Goal: Information Seeking & Learning: Learn about a topic

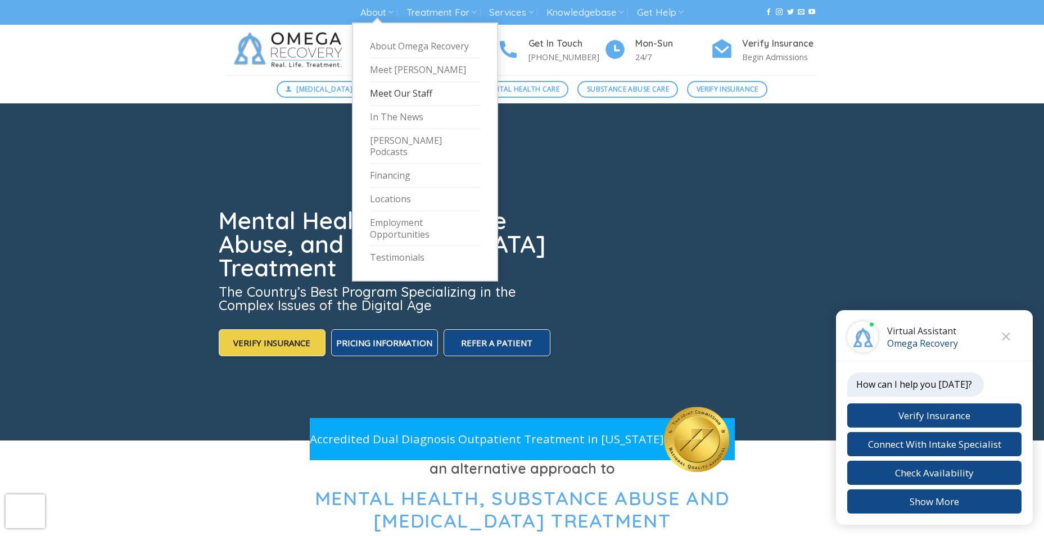
click at [398, 96] on link "Meet Our Staff" at bounding box center [425, 94] width 110 height 24
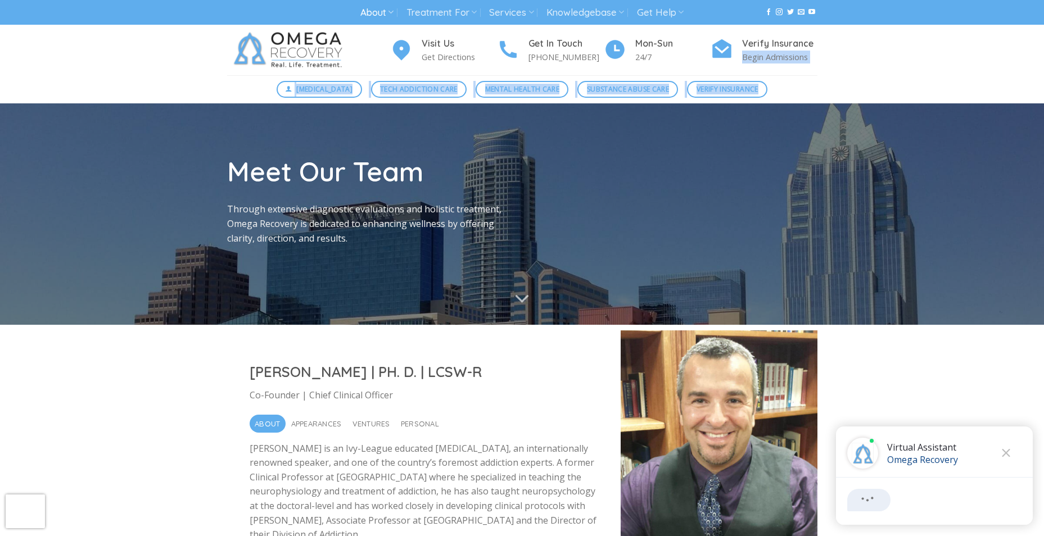
drag, startPoint x: 1042, startPoint y: 43, endPoint x: 1041, endPoint y: 86, distance: 43.3
click at [1041, 86] on div "About About Omega Recovery Meet Dr. Kardaras Meet Our Staff In The News Dr. Kar…" at bounding box center [522, 51] width 1044 height 103
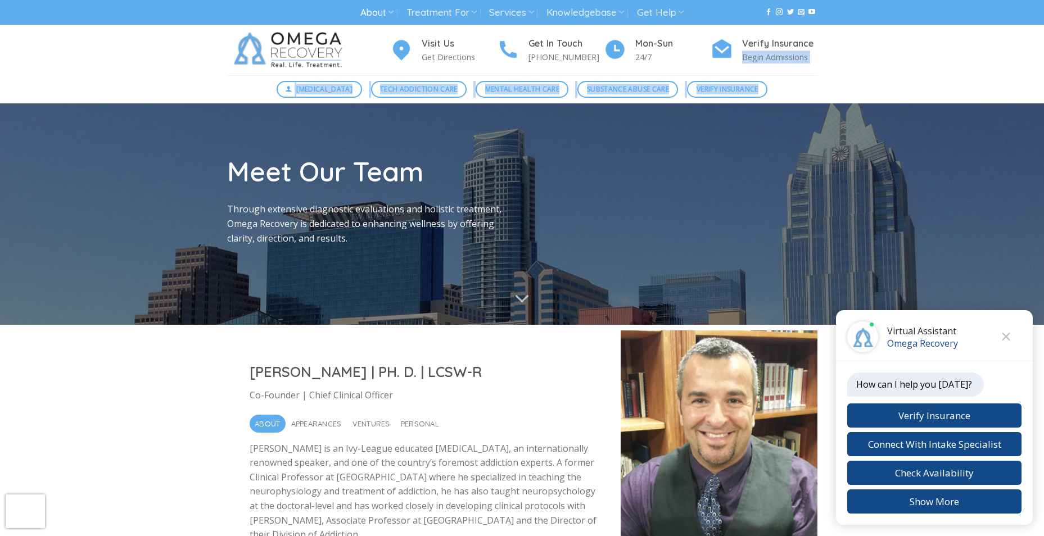
drag, startPoint x: 1041, startPoint y: 86, endPoint x: 999, endPoint y: 65, distance: 47.2
click at [999, 65] on div "Visit Us Get Directions Get In Touch (512) 601-5407 Mon-Sun 24/7 Verify Insuran…" at bounding box center [522, 50] width 1044 height 51
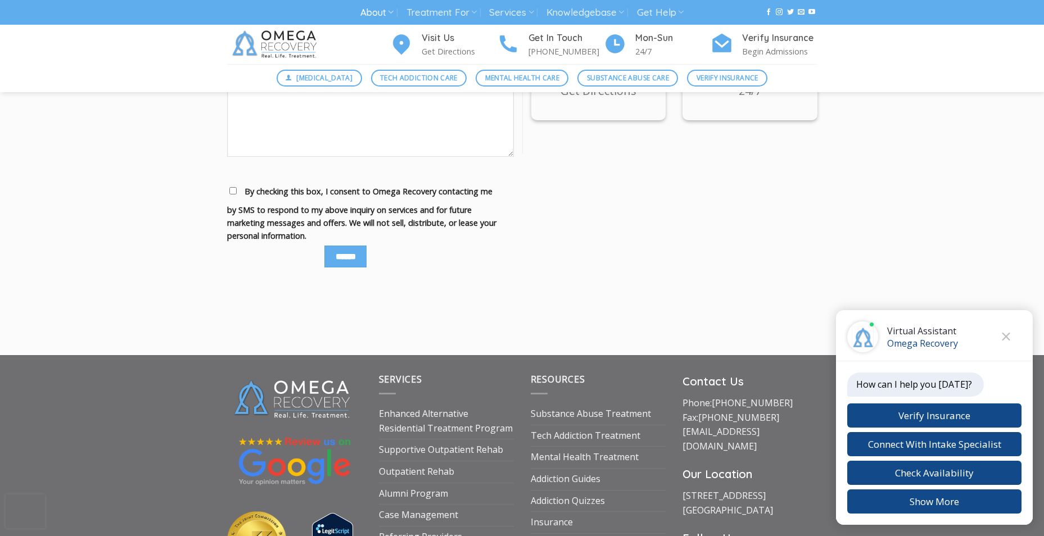
scroll to position [5390, 0]
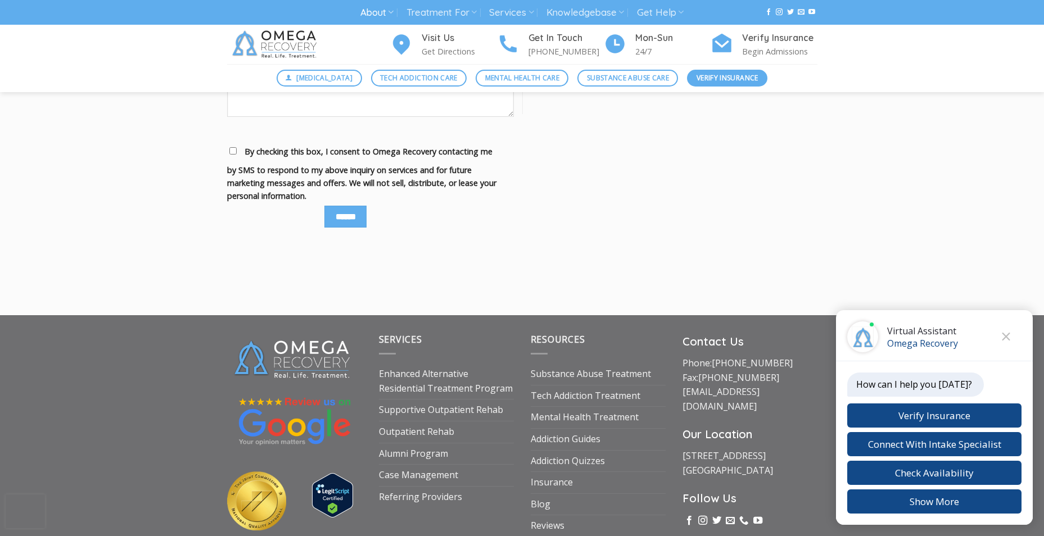
drag, startPoint x: 698, startPoint y: 68, endPoint x: 708, endPoint y: 74, distance: 11.1
click at [698, 68] on div "Digital Detox Tech Addiction Care Mental Health Care Substance Abuse Care Verif…" at bounding box center [522, 78] width 1044 height 28
click at [709, 74] on span "Verify Insurance" at bounding box center [727, 77] width 62 height 11
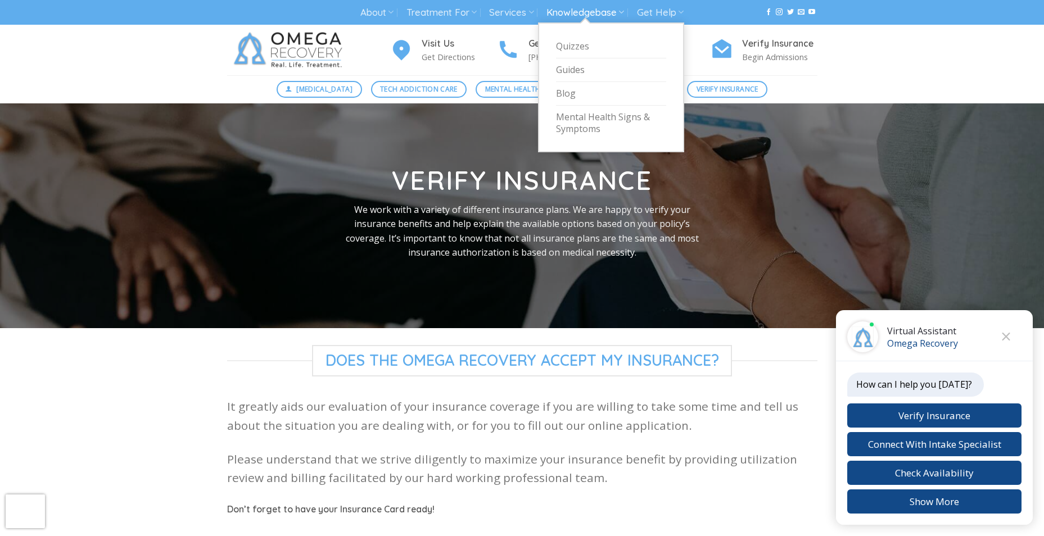
click at [588, 12] on link "Knowledgebase" at bounding box center [585, 12] width 78 height 21
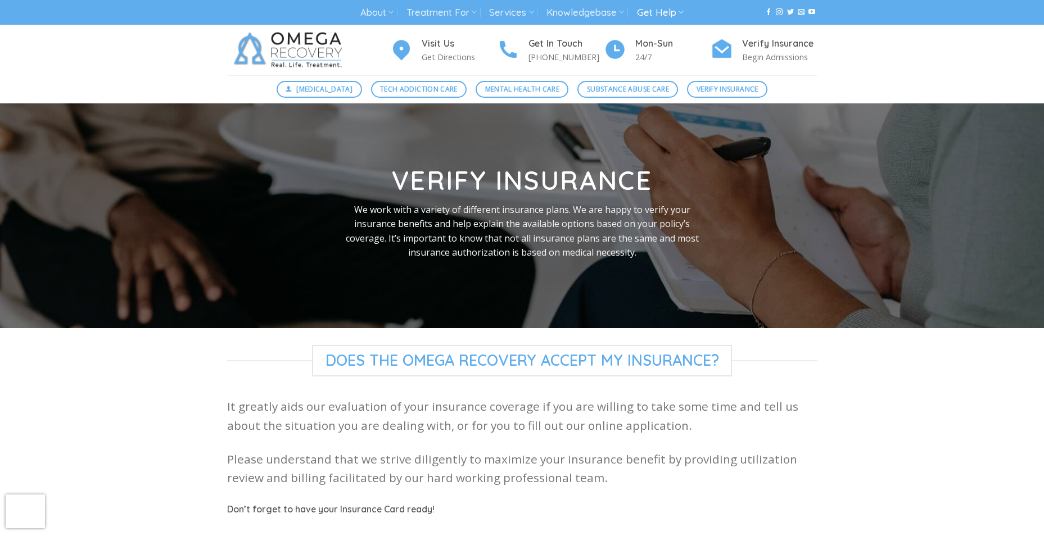
click at [652, 16] on link "Get Help" at bounding box center [660, 12] width 47 height 21
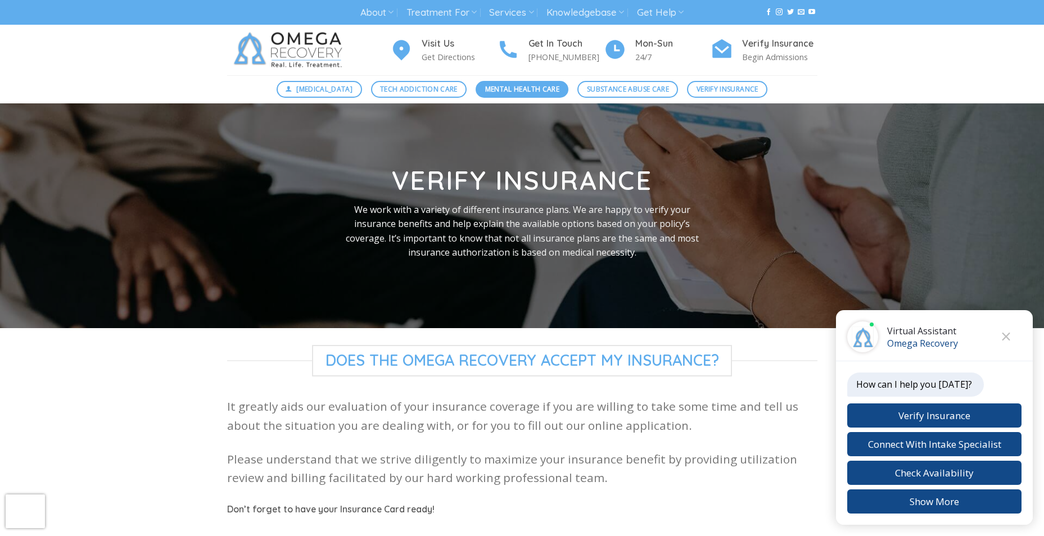
click at [503, 92] on span "Mental Health Care" at bounding box center [522, 89] width 74 height 11
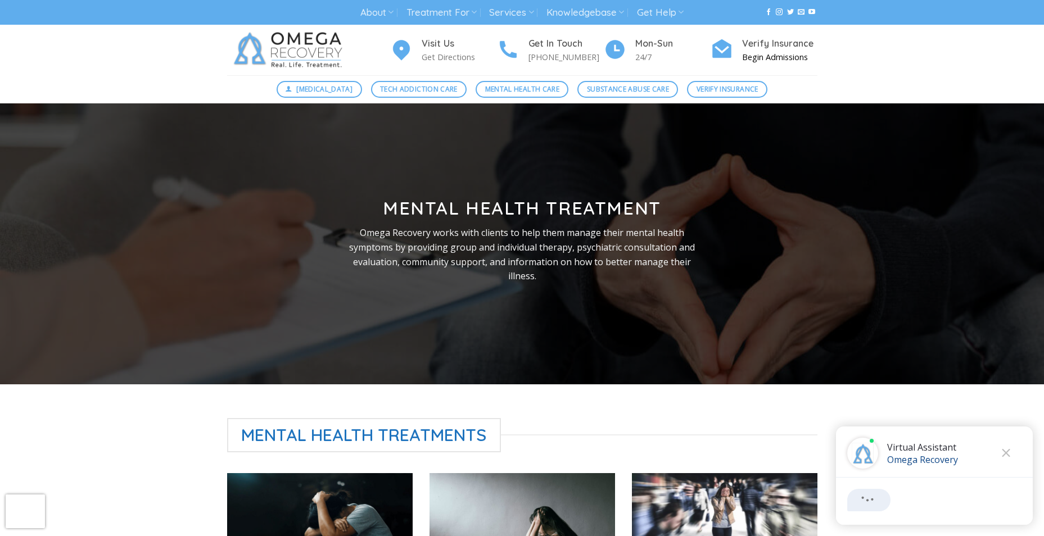
click at [790, 58] on p "Begin Admissions" at bounding box center [779, 57] width 75 height 13
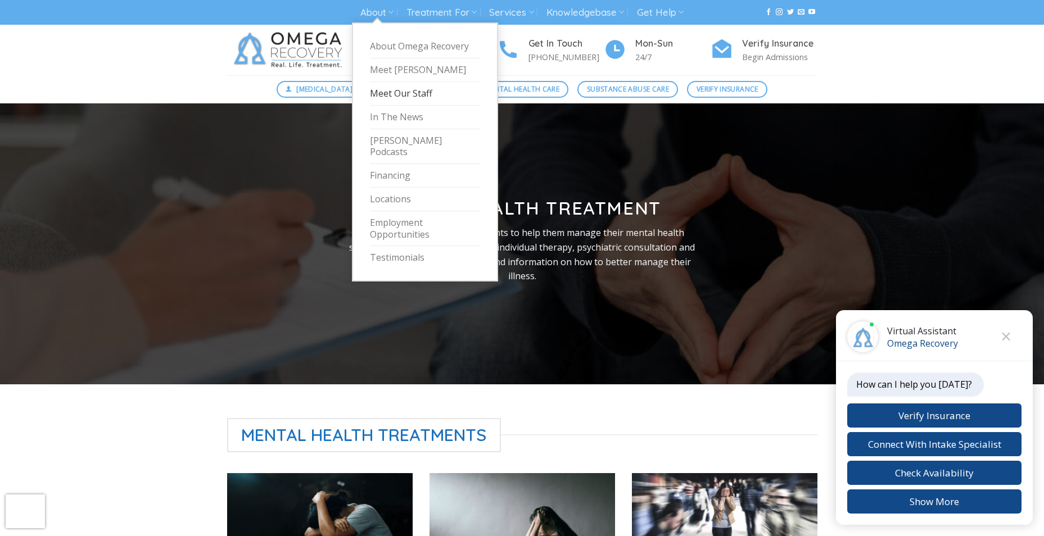
click at [388, 88] on link "Meet Our Staff" at bounding box center [425, 94] width 110 height 24
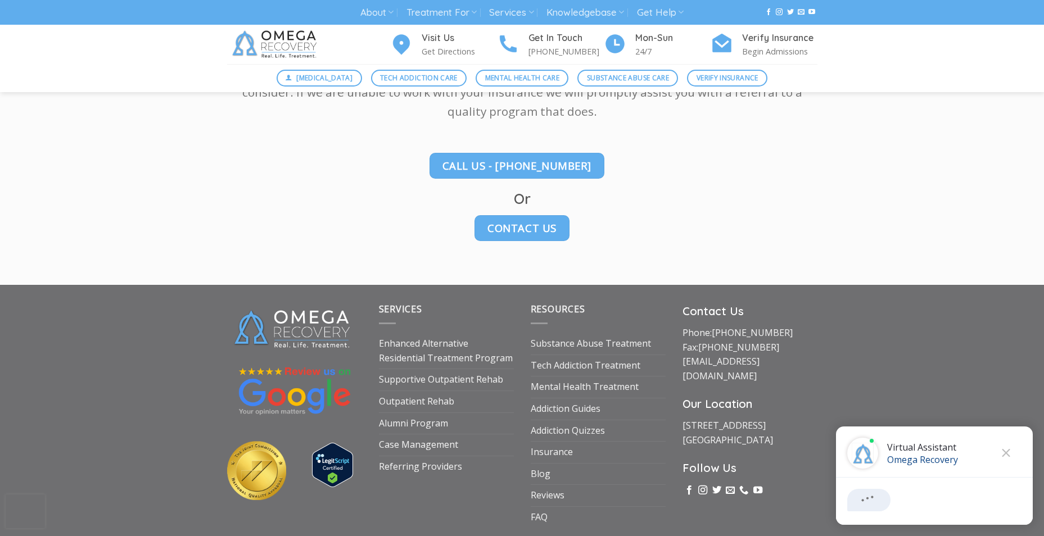
scroll to position [1586, 0]
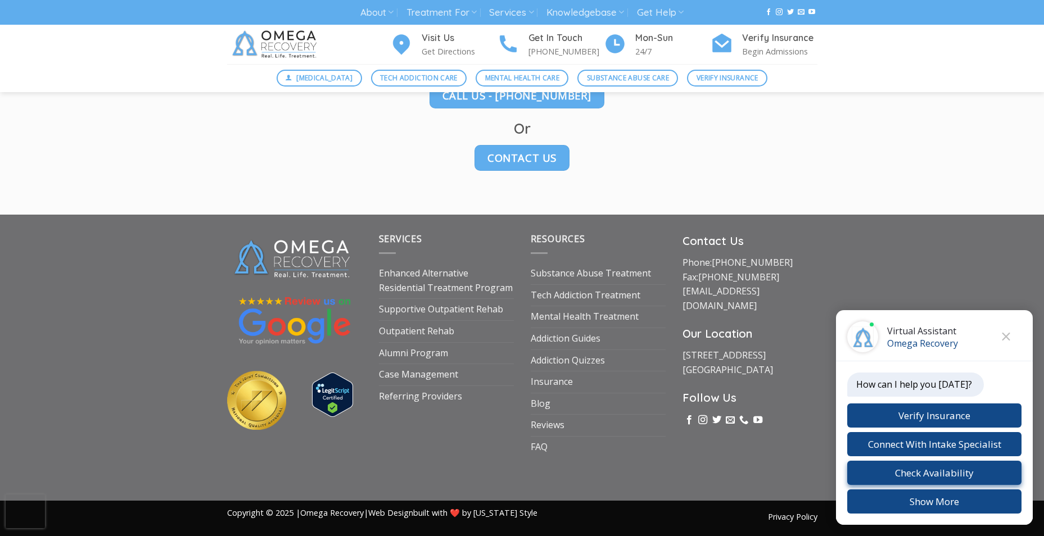
click at [954, 469] on button "Check Availability" at bounding box center [934, 473] width 174 height 24
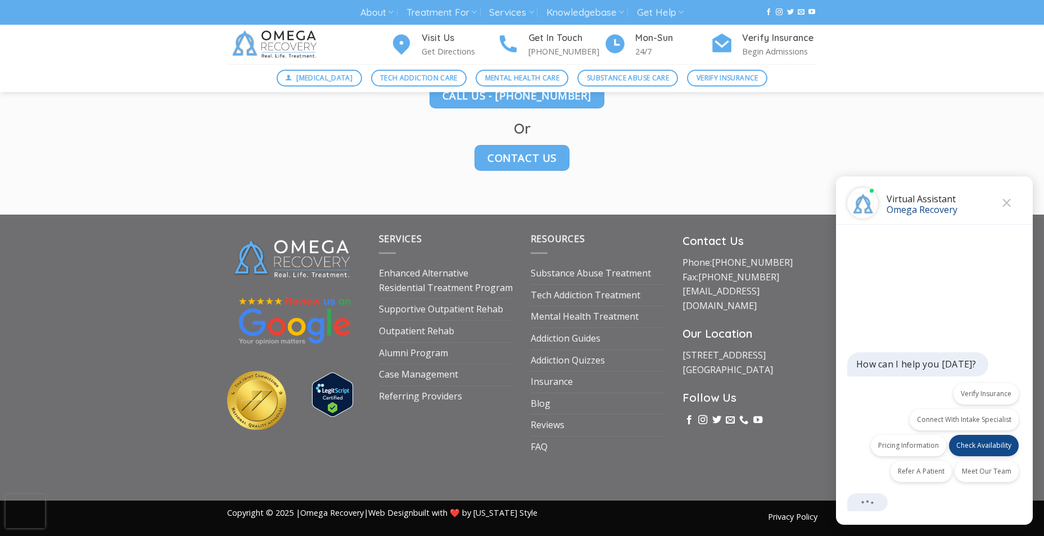
click at [1009, 214] on div "Back Virtual Assistant Omega Recovery" at bounding box center [934, 200] width 197 height 48
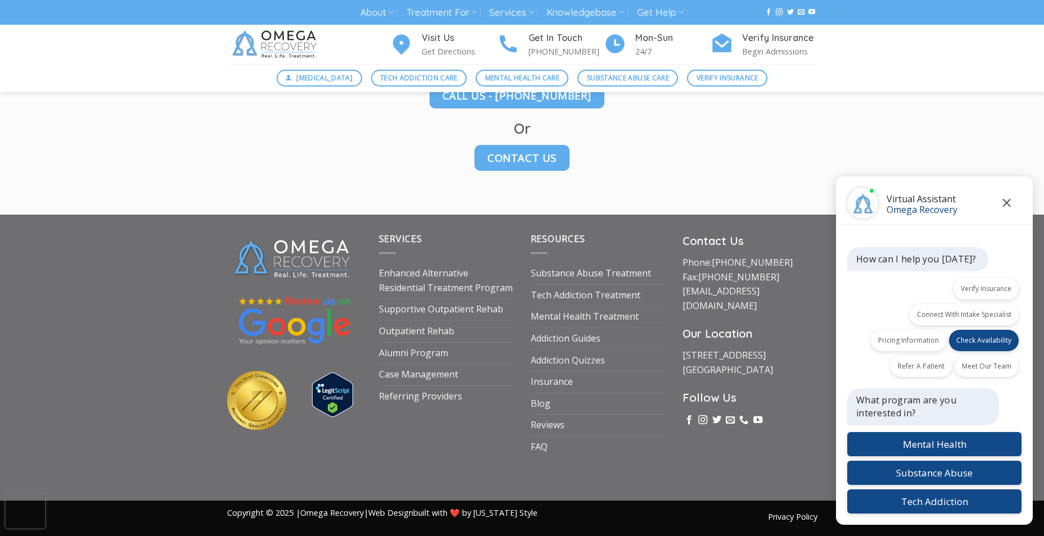
click at [1007, 202] on icon "Close" at bounding box center [1006, 203] width 8 height 8
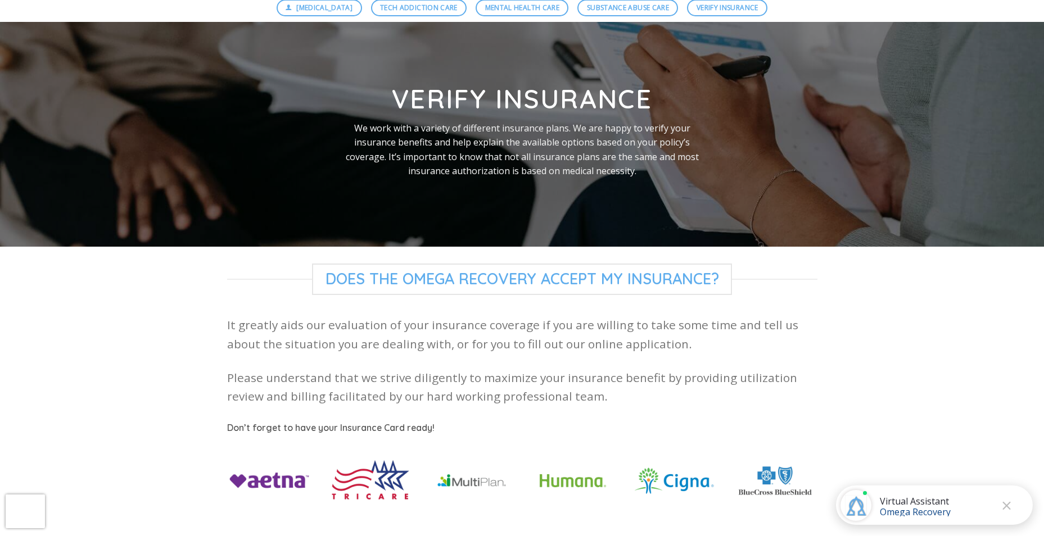
scroll to position [0, 0]
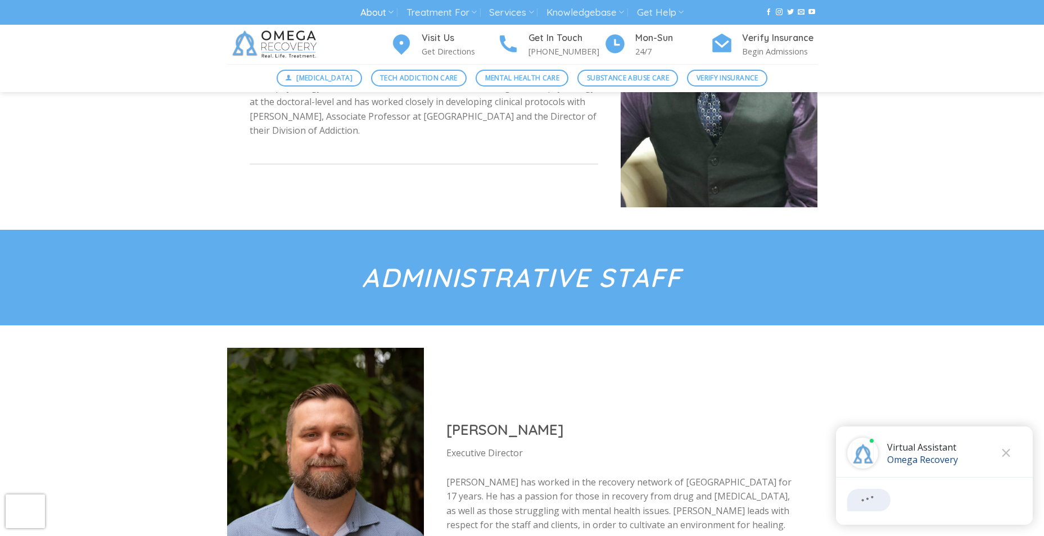
scroll to position [516, 0]
